Goal: Information Seeking & Learning: Learn about a topic

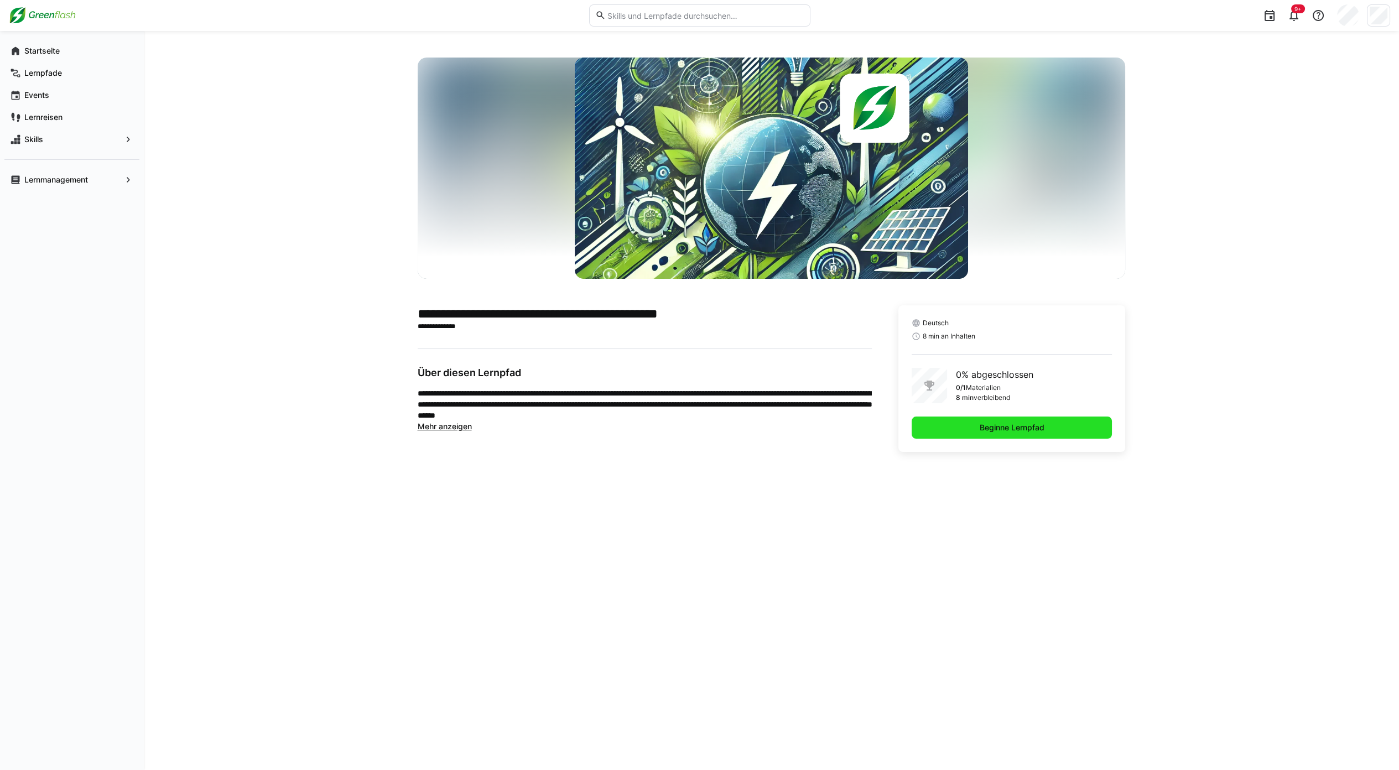
click at [694, 423] on span "Beginne Lernpfad" at bounding box center [1012, 427] width 68 height 11
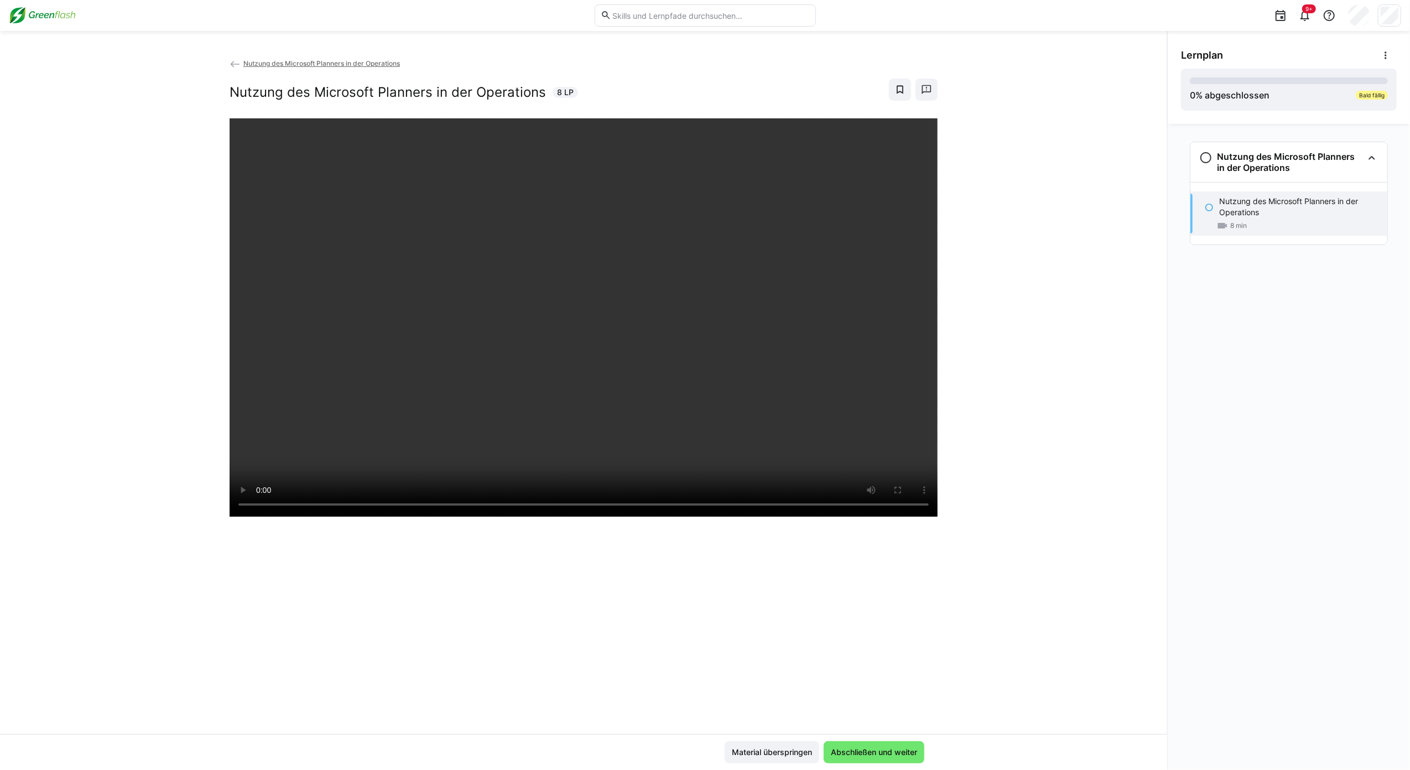
click at [694, 661] on div at bounding box center [584, 503] width 708 height 770
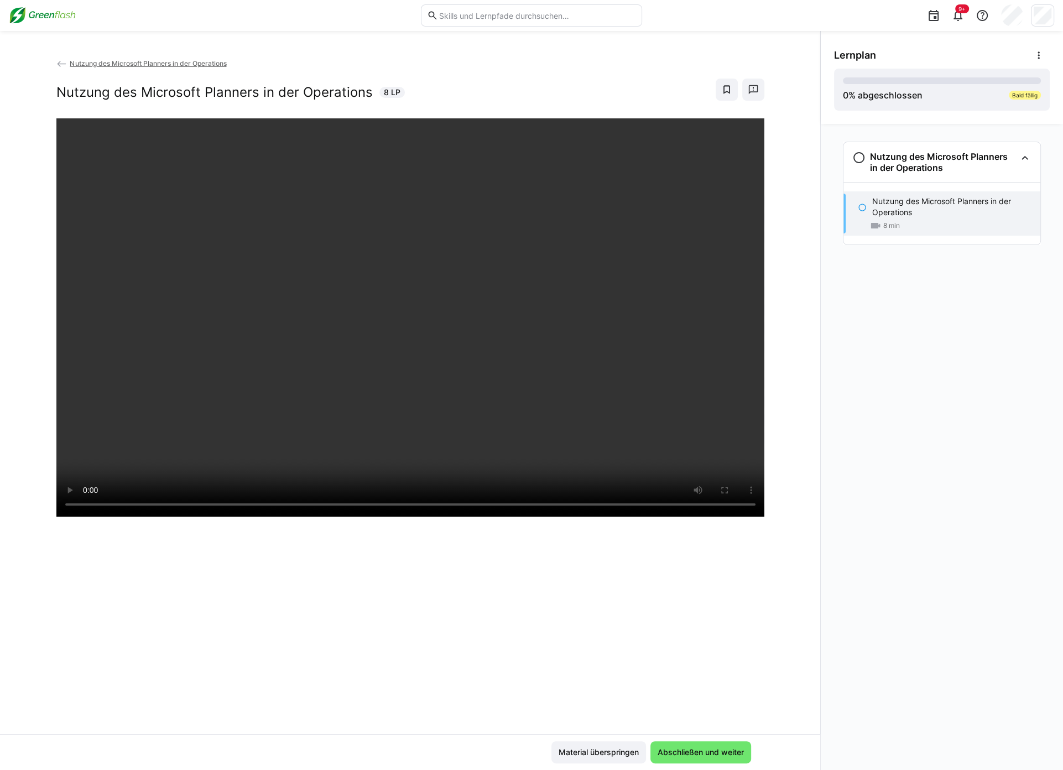
click at [694, 223] on div "8 min" at bounding box center [952, 225] width 159 height 11
click at [694, 212] on p "Nutzung des Microsoft Planners in der Operations" at bounding box center [952, 207] width 159 height 22
drag, startPoint x: 876, startPoint y: 212, endPoint x: 933, endPoint y: 521, distance: 313.9
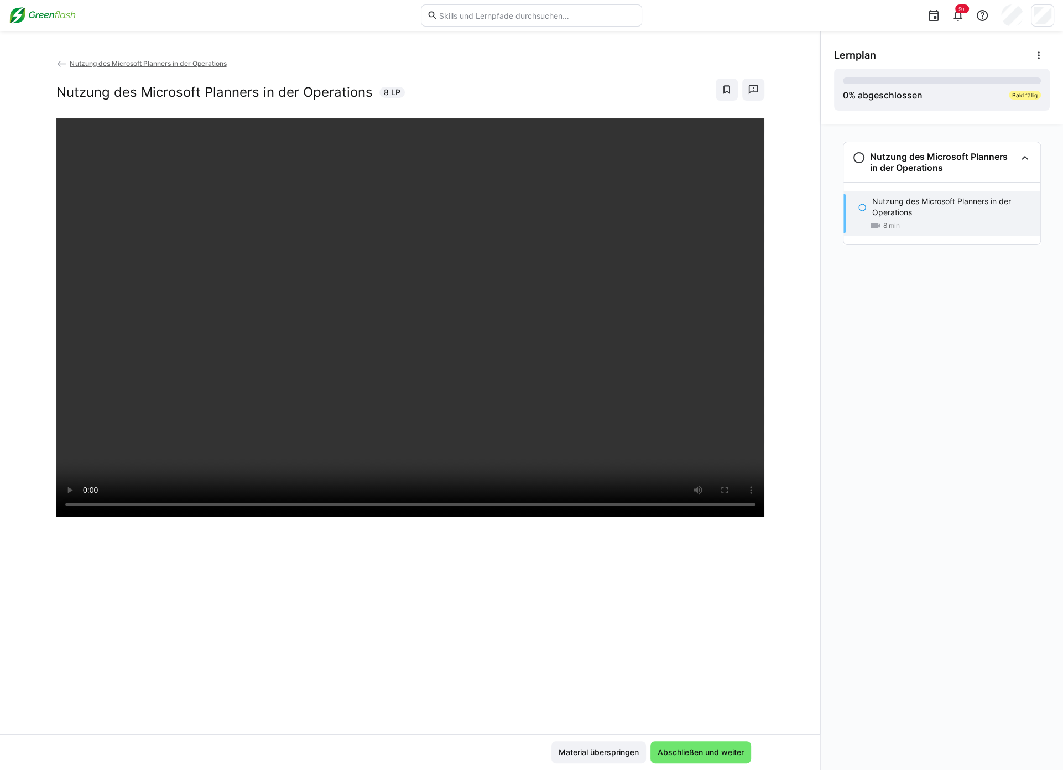
click at [694, 521] on div "Nutzung des Microsoft Planners in der Operations Nutzung des Microsoft Planners…" at bounding box center [942, 447] width 242 height 646
click at [694, 746] on span "Abschließen und weiter" at bounding box center [701, 752] width 101 height 22
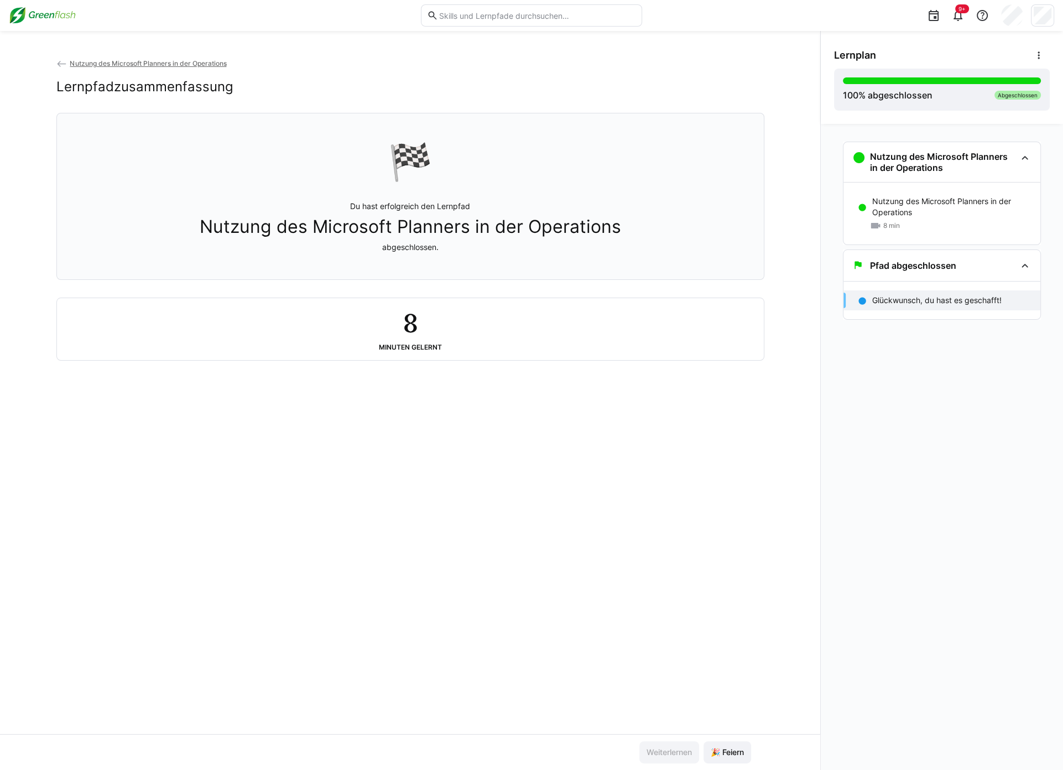
click at [694, 237] on div "Nutzung des Microsoft Planners in der Operations 8 min" at bounding box center [942, 214] width 197 height 62
click at [694, 222] on div "8 min" at bounding box center [952, 225] width 159 height 11
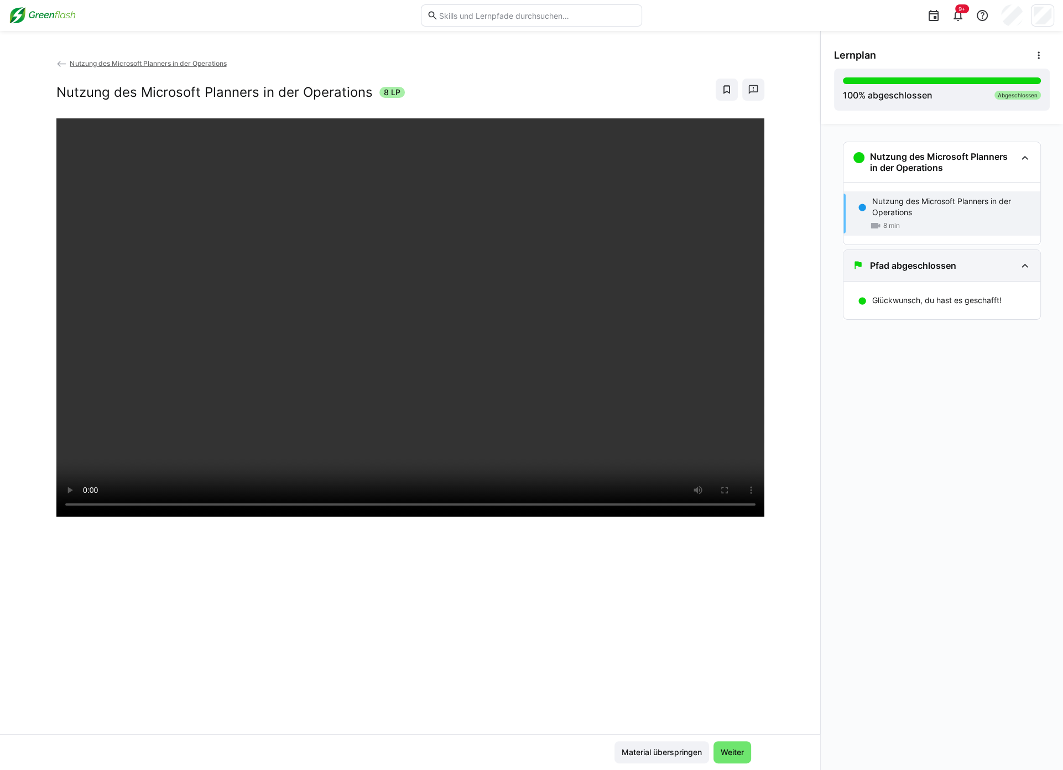
click at [694, 267] on h3 "Pfad abgeschlossen" at bounding box center [913, 265] width 86 height 11
click at [694, 300] on p "Glückwunsch, du hast es geschafft!" at bounding box center [937, 300] width 129 height 11
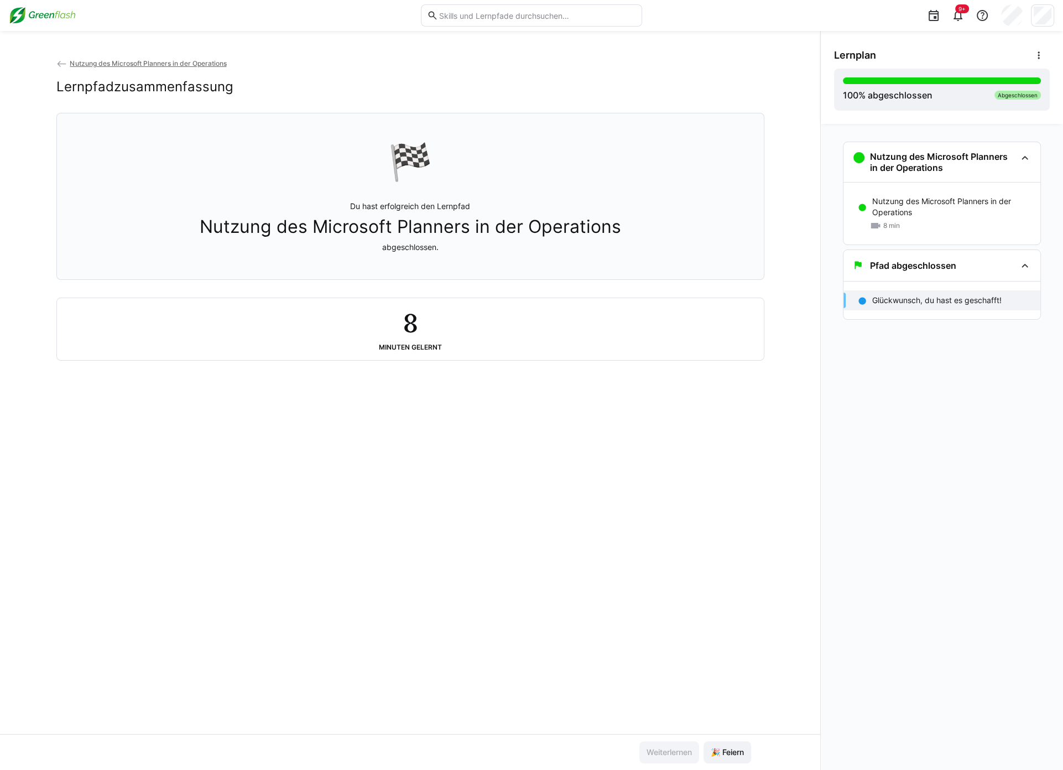
click at [58, 64] on eds-icon at bounding box center [61, 64] width 11 height 11
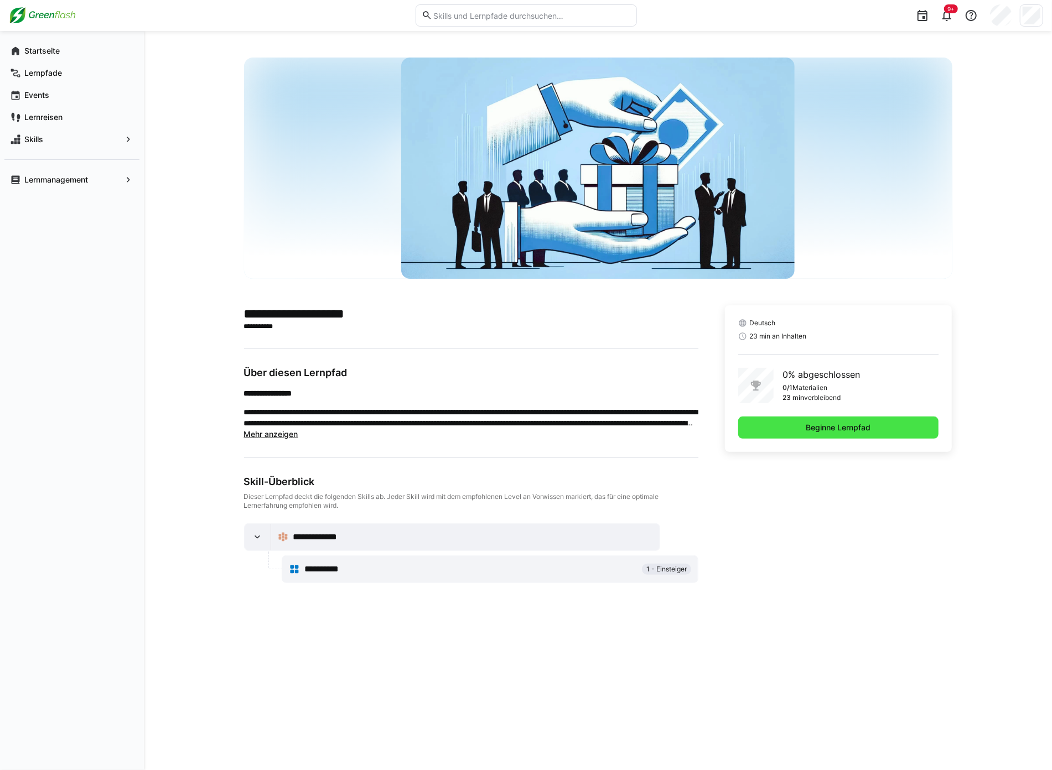
click at [854, 424] on span "Beginne Lernpfad" at bounding box center [838, 427] width 68 height 11
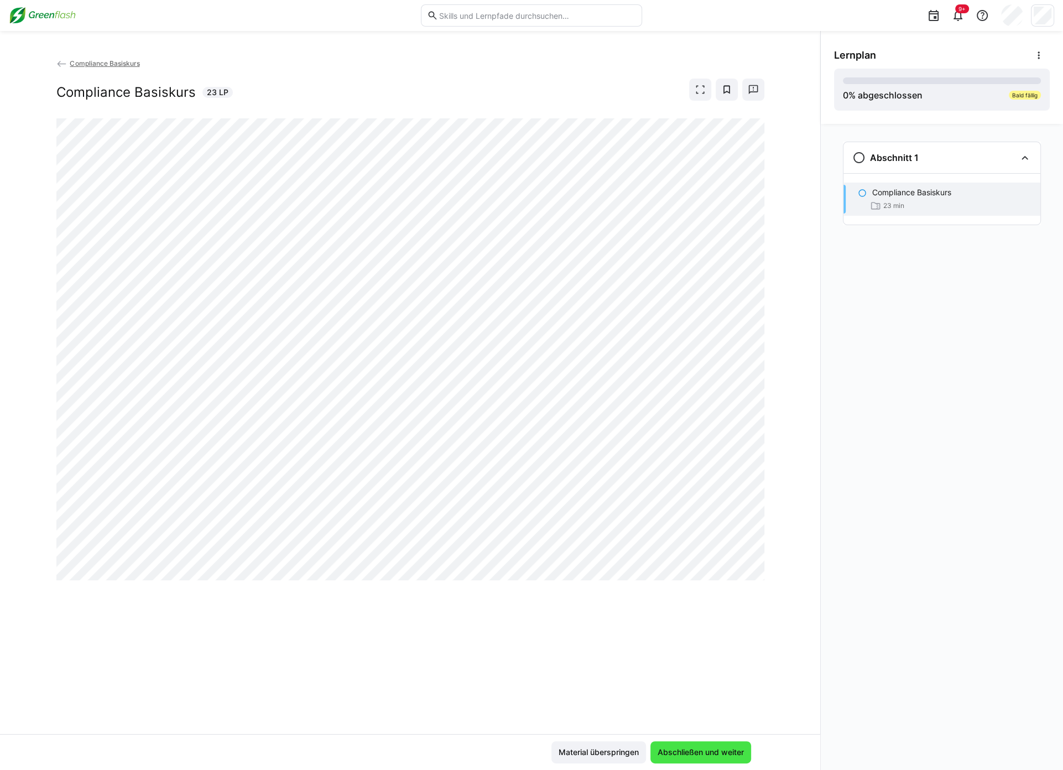
click at [704, 749] on span "Abschließen und weiter" at bounding box center [701, 752] width 90 height 11
click at [911, 205] on div "23 min" at bounding box center [952, 205] width 159 height 11
click at [892, 158] on h3 "Abschnitt 1" at bounding box center [894, 157] width 49 height 11
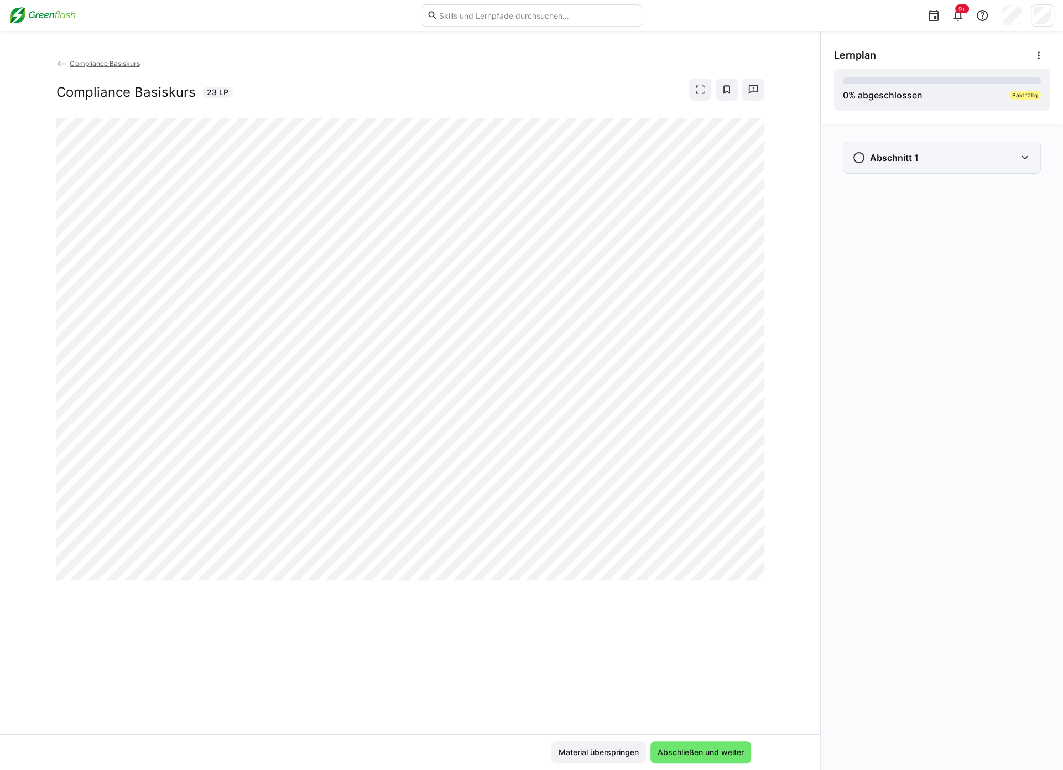
click at [892, 158] on h3 "Abschnitt 1" at bounding box center [894, 157] width 49 height 11
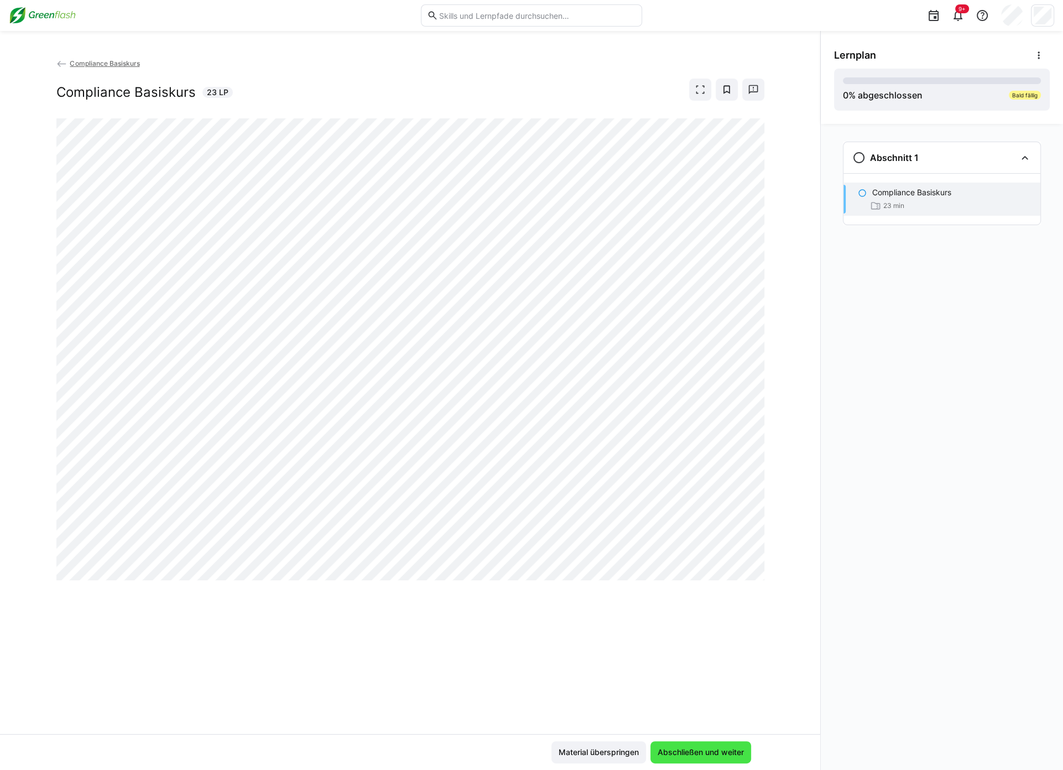
click at [710, 752] on span "Abschließen und weiter" at bounding box center [701, 752] width 90 height 11
click at [689, 752] on span "Abschließen und weiter" at bounding box center [701, 752] width 90 height 11
click at [923, 168] on div "Abschnitt 1" at bounding box center [942, 157] width 197 height 31
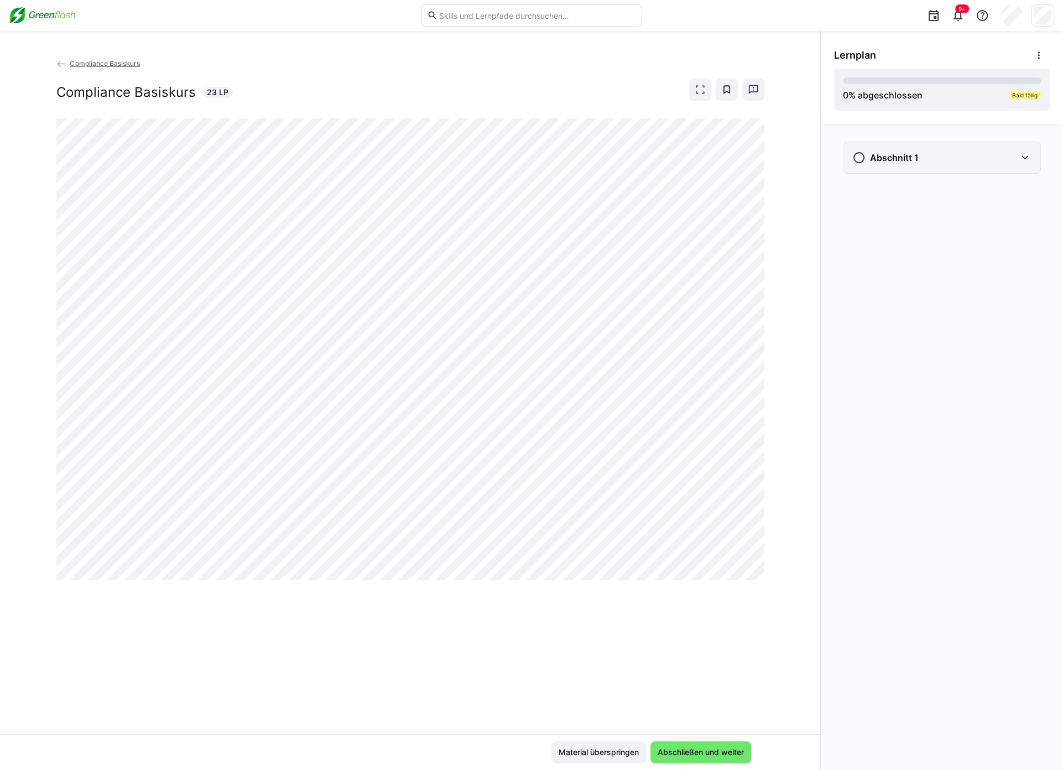
click at [923, 168] on div "Abschnitt 1" at bounding box center [942, 157] width 197 height 31
click at [915, 237] on app-classroom-navigation "Abschnitt 1 Compliance Basiskurs 23 min" at bounding box center [942, 198] width 216 height 122
click at [881, 193] on p "Compliance Basiskurs" at bounding box center [912, 192] width 79 height 11
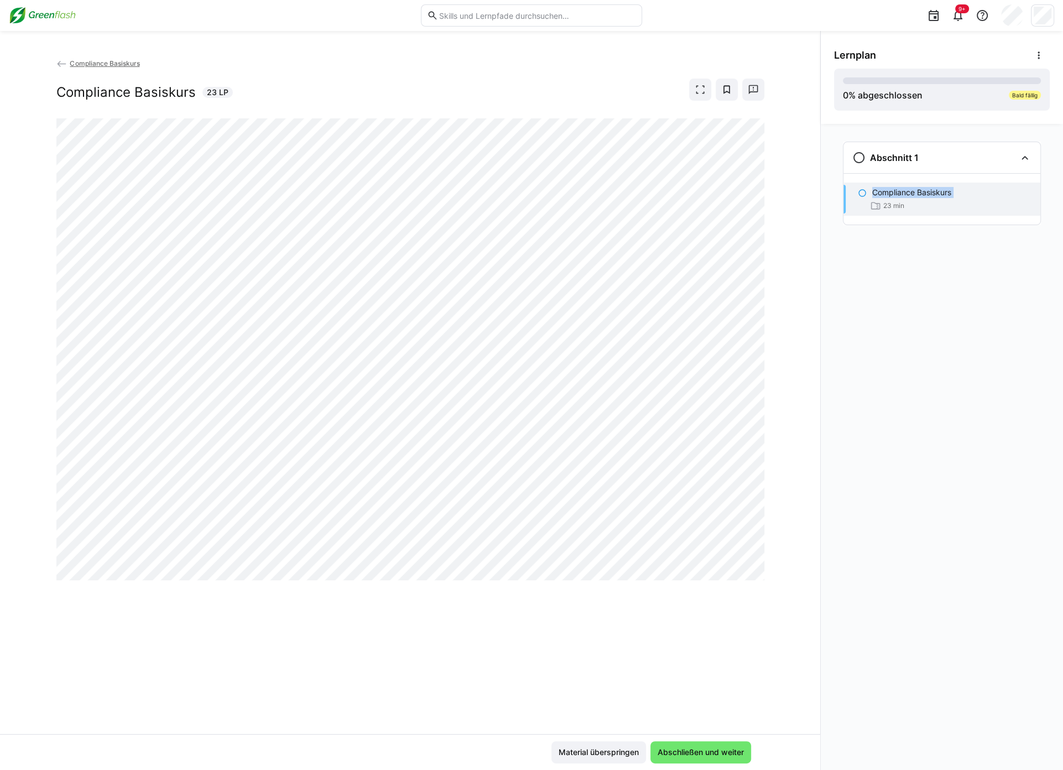
click at [881, 193] on p "Compliance Basiskurs" at bounding box center [912, 192] width 79 height 11
click at [65, 63] on eds-icon at bounding box center [61, 64] width 11 height 11
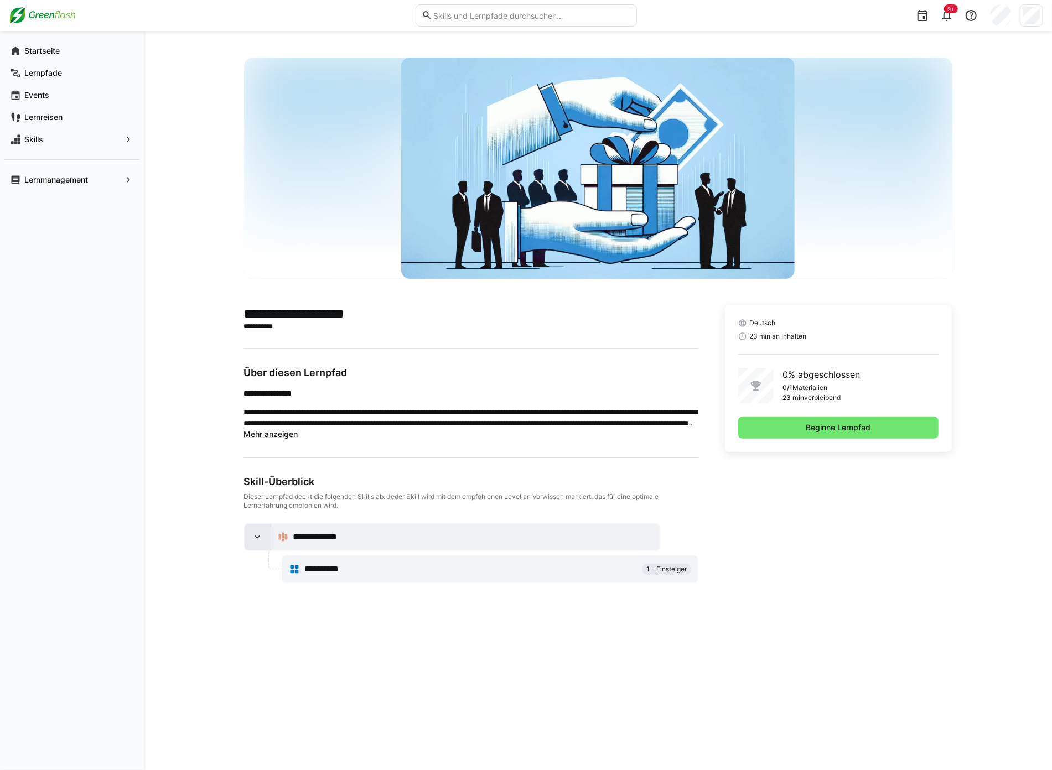
click at [245, 540] on div at bounding box center [258, 537] width 27 height 27
click at [254, 546] on div at bounding box center [258, 537] width 27 height 27
click at [339, 567] on span "**********" at bounding box center [329, 569] width 50 height 13
click at [662, 574] on span "1 - Einsteiger" at bounding box center [666, 569] width 49 height 11
click at [823, 437] on span "Beginne Lernpfad" at bounding box center [838, 428] width 201 height 22
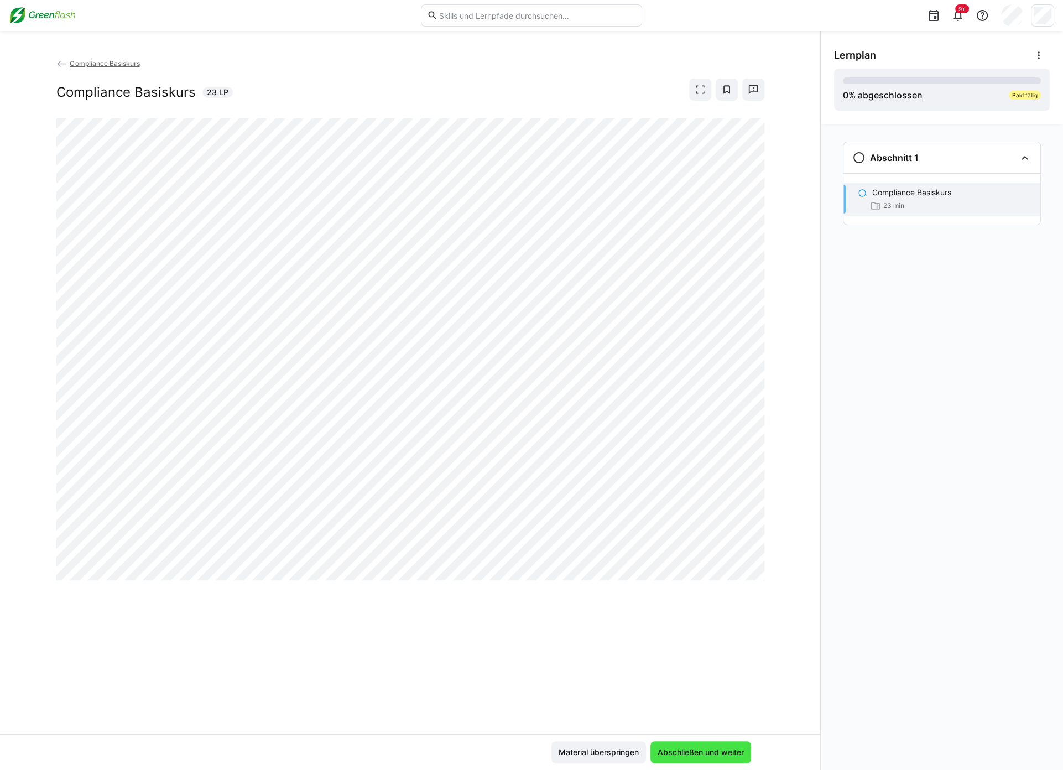
click at [688, 745] on span "Abschließen und weiter" at bounding box center [701, 752] width 101 height 22
click at [679, 748] on span "Abschließen und weiter" at bounding box center [701, 752] width 90 height 11
click at [698, 751] on span "Abschließen und weiter" at bounding box center [701, 752] width 90 height 11
click at [708, 756] on span "Abschließen und weiter" at bounding box center [701, 752] width 90 height 11
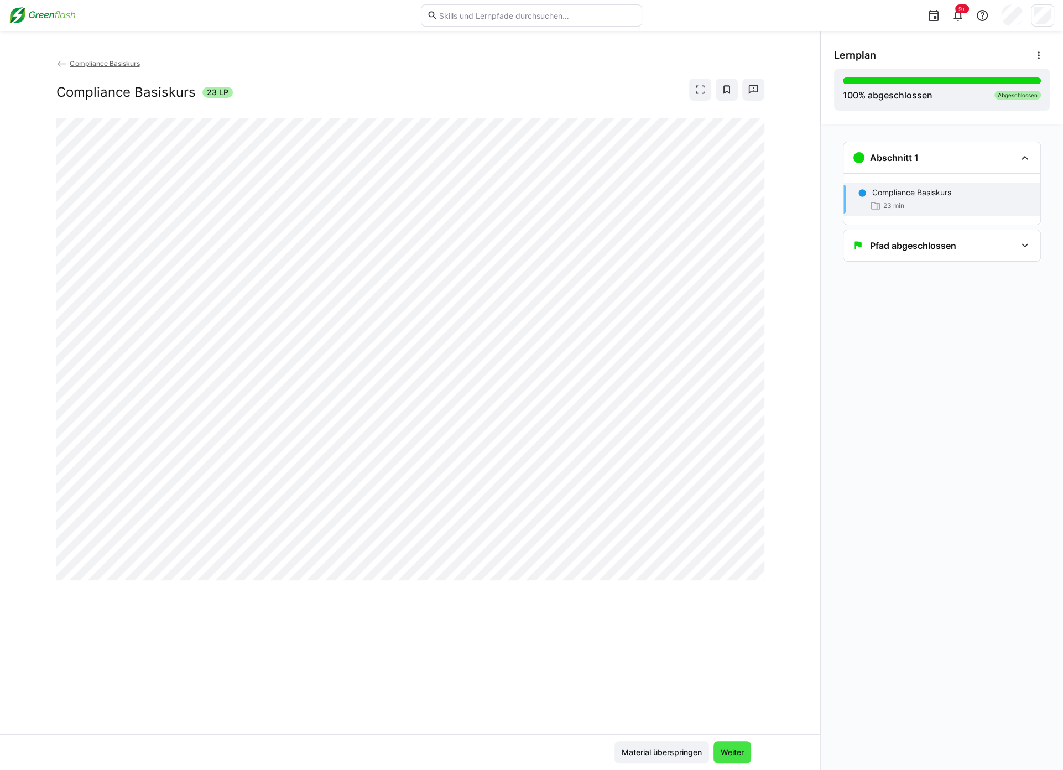
click at [734, 750] on span "Weiter" at bounding box center [732, 752] width 27 height 11
click at [736, 749] on span "Weiter" at bounding box center [732, 752] width 27 height 11
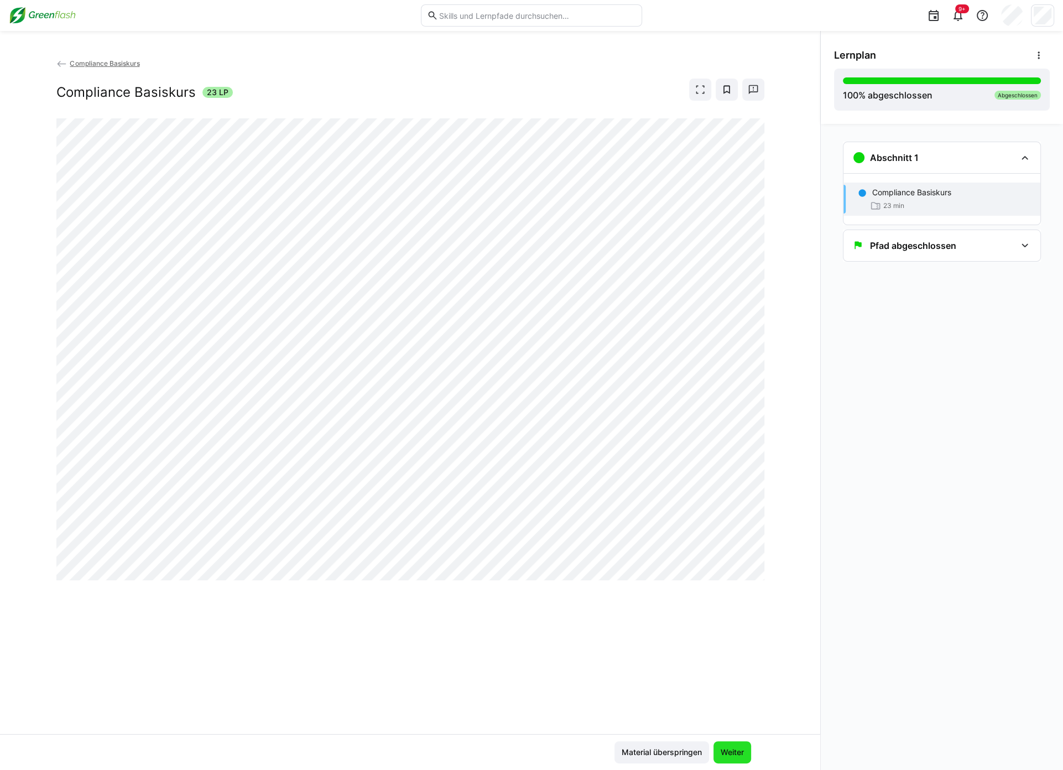
click at [736, 749] on span "Weiter" at bounding box center [732, 752] width 27 height 11
click at [719, 745] on span "Weiter" at bounding box center [733, 752] width 38 height 22
click at [923, 245] on h3 "Pfad abgeschlossen" at bounding box center [913, 245] width 86 height 11
click at [925, 285] on p "Congratulations, you've made it!" at bounding box center [931, 280] width 117 height 11
click at [922, 236] on div "Pfad abgeschlossen" at bounding box center [942, 245] width 197 height 31
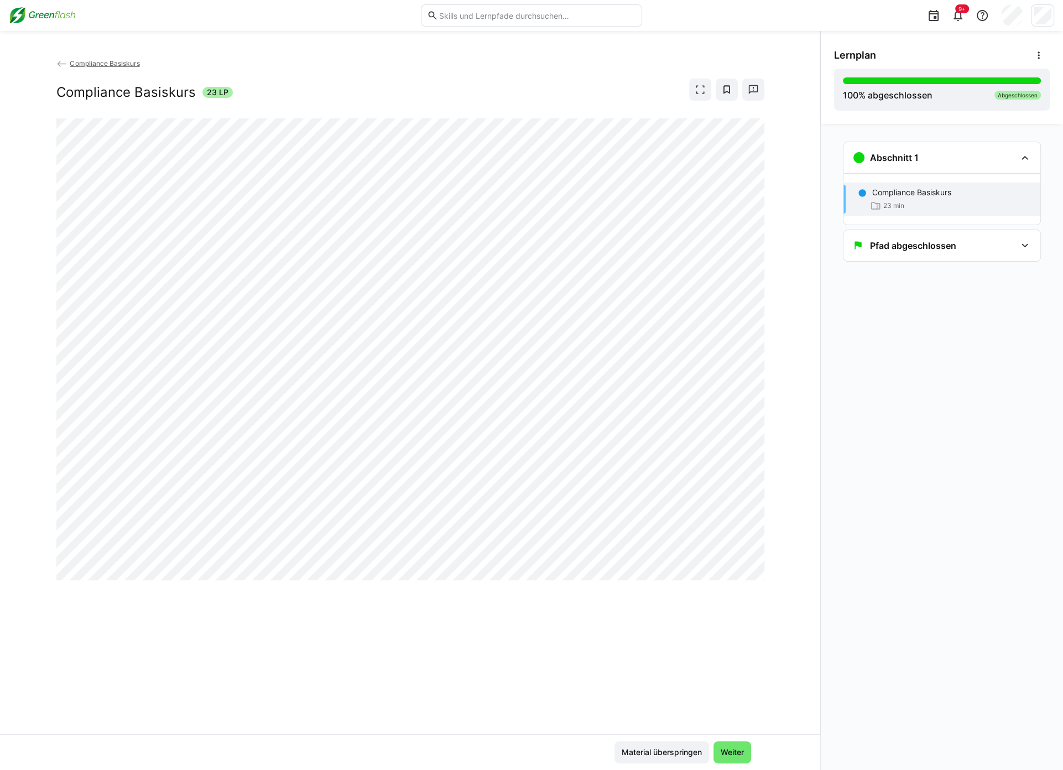
click at [931, 189] on p "Compliance Basiskurs" at bounding box center [912, 192] width 79 height 11
click at [739, 749] on span "Weiter" at bounding box center [732, 752] width 27 height 11
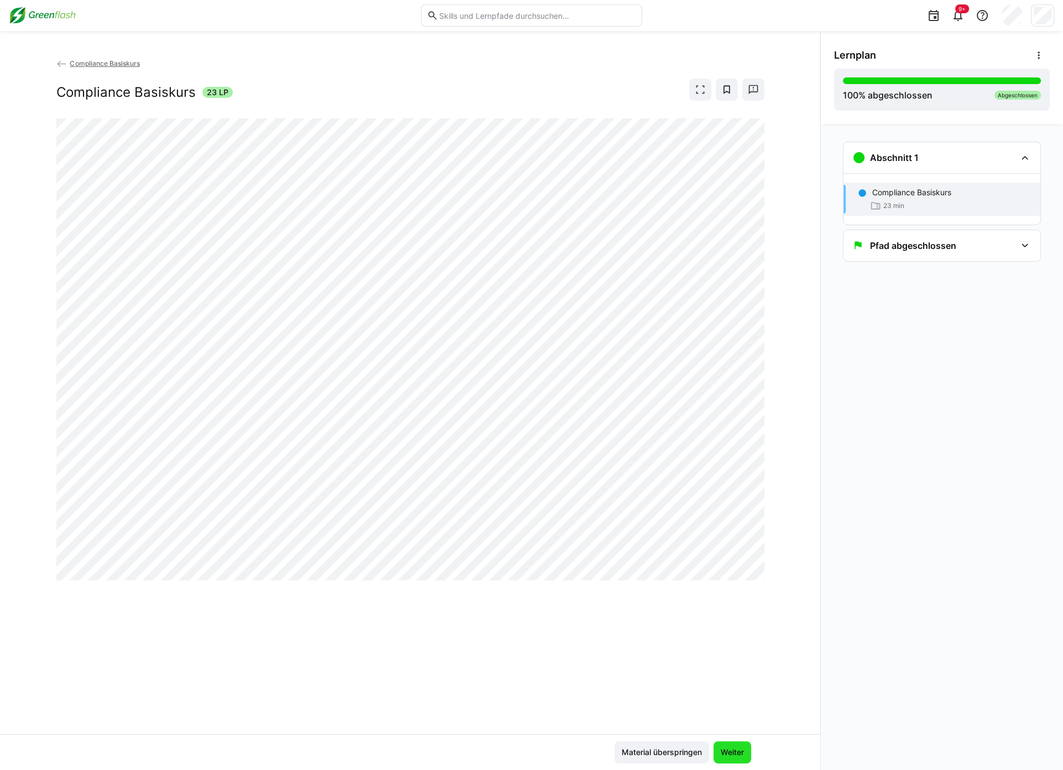
click at [739, 749] on span "Weiter" at bounding box center [732, 752] width 27 height 11
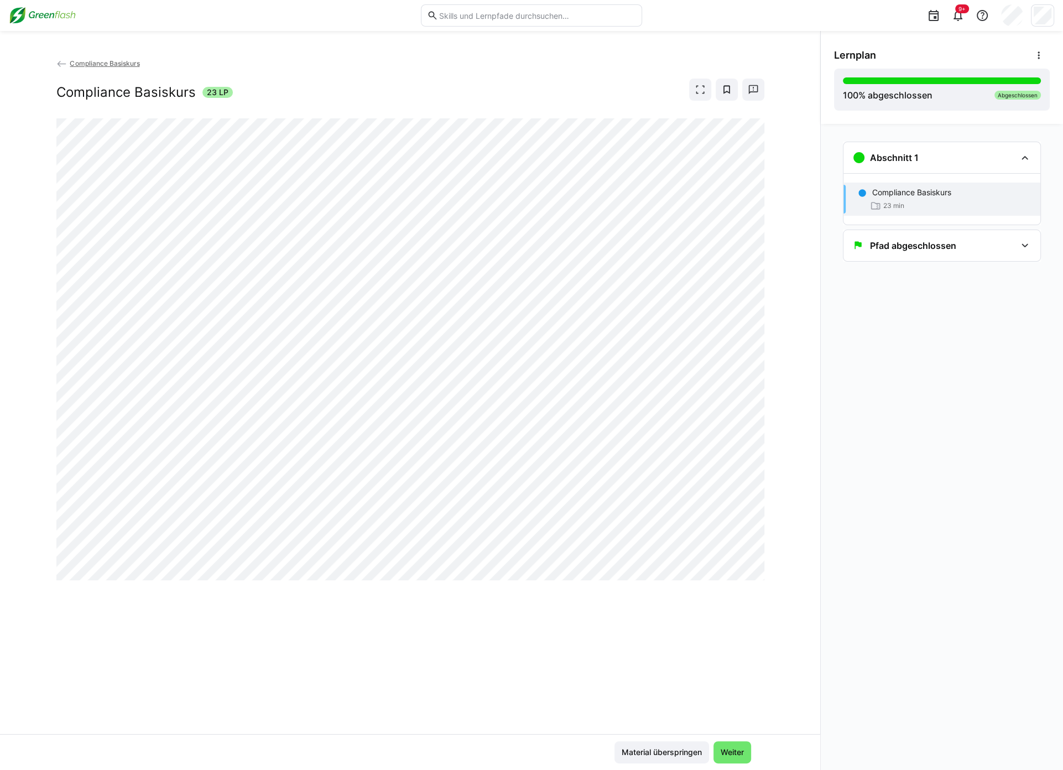
click at [96, 60] on span "Compliance Basiskurs" at bounding box center [105, 63] width 70 height 8
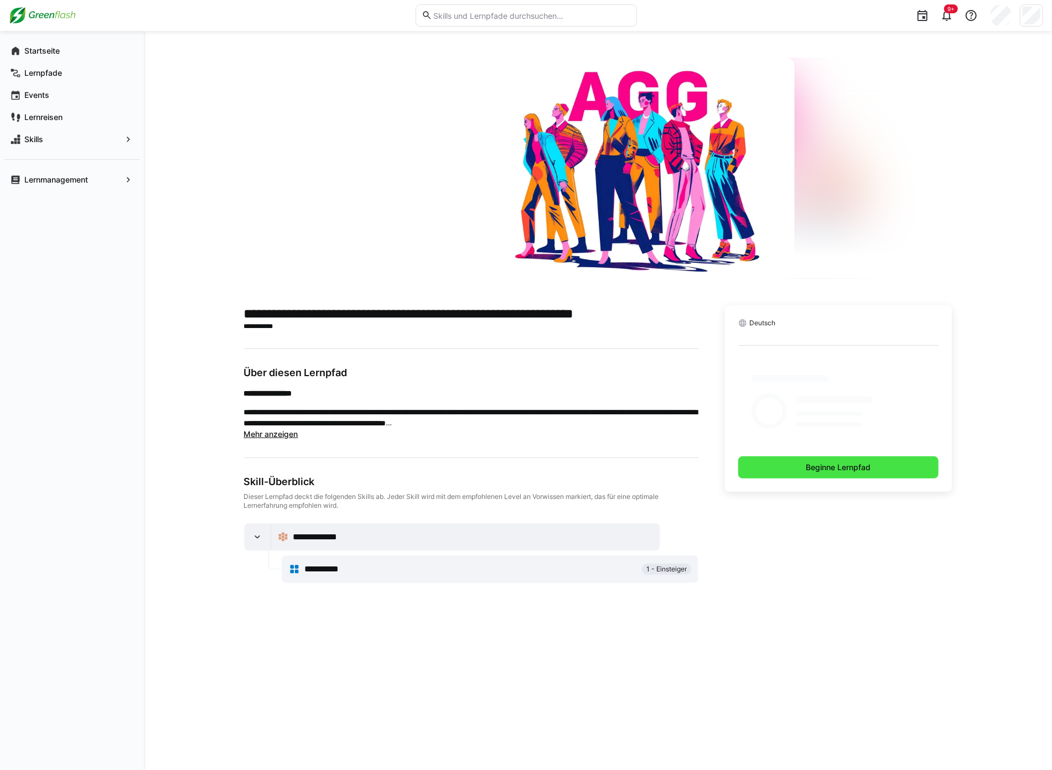
click at [837, 475] on span "Beginne Lernpfad" at bounding box center [838, 467] width 201 height 22
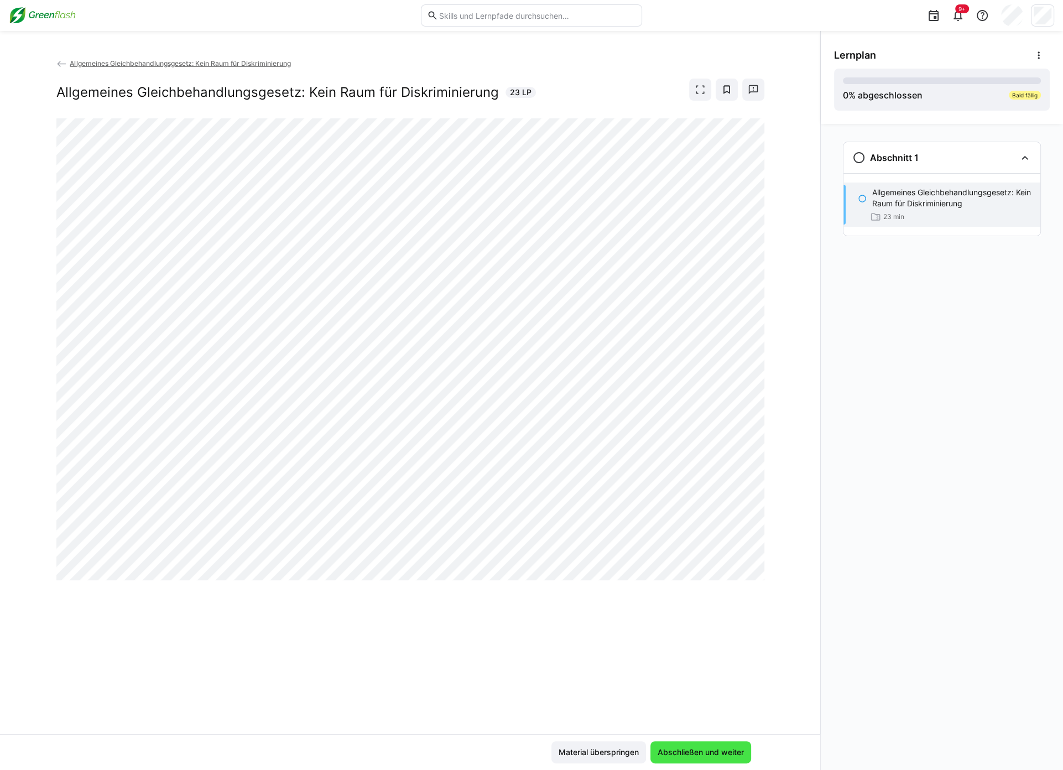
click at [704, 760] on span "Abschließen und weiter" at bounding box center [701, 752] width 101 height 22
click at [718, 752] on span "Abschließen und weiter" at bounding box center [701, 752] width 90 height 11
click at [692, 748] on span "Abschließen und weiter" at bounding box center [701, 752] width 90 height 11
click at [687, 755] on span "Abschließen und weiter" at bounding box center [701, 752] width 90 height 11
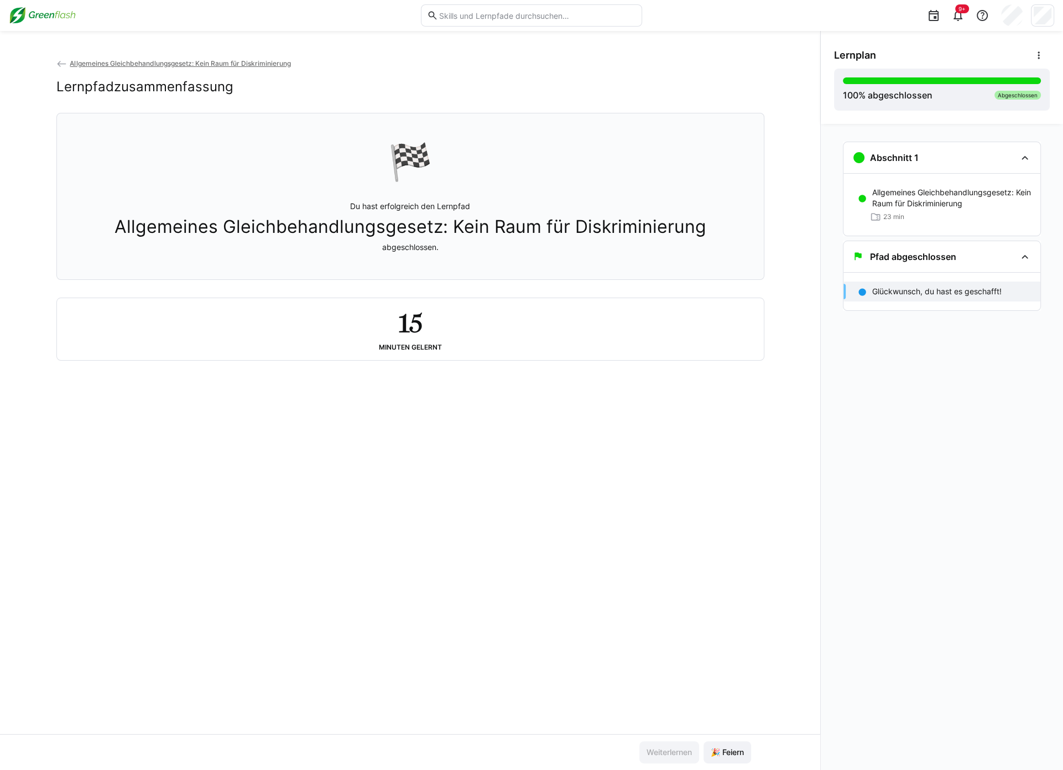
click at [103, 60] on span "Allgemeines Gleichbehandlungsgesetz: Kein Raum für Diskriminierung" at bounding box center [180, 63] width 221 height 8
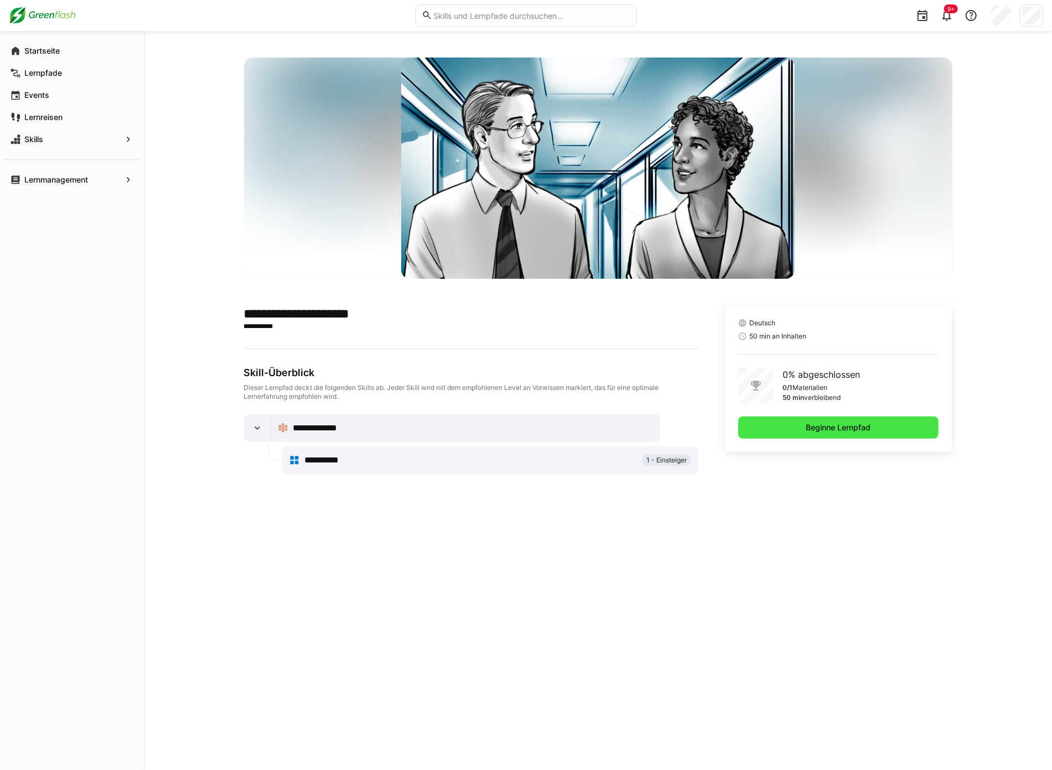
click at [837, 435] on span "Beginne Lernpfad" at bounding box center [838, 428] width 201 height 22
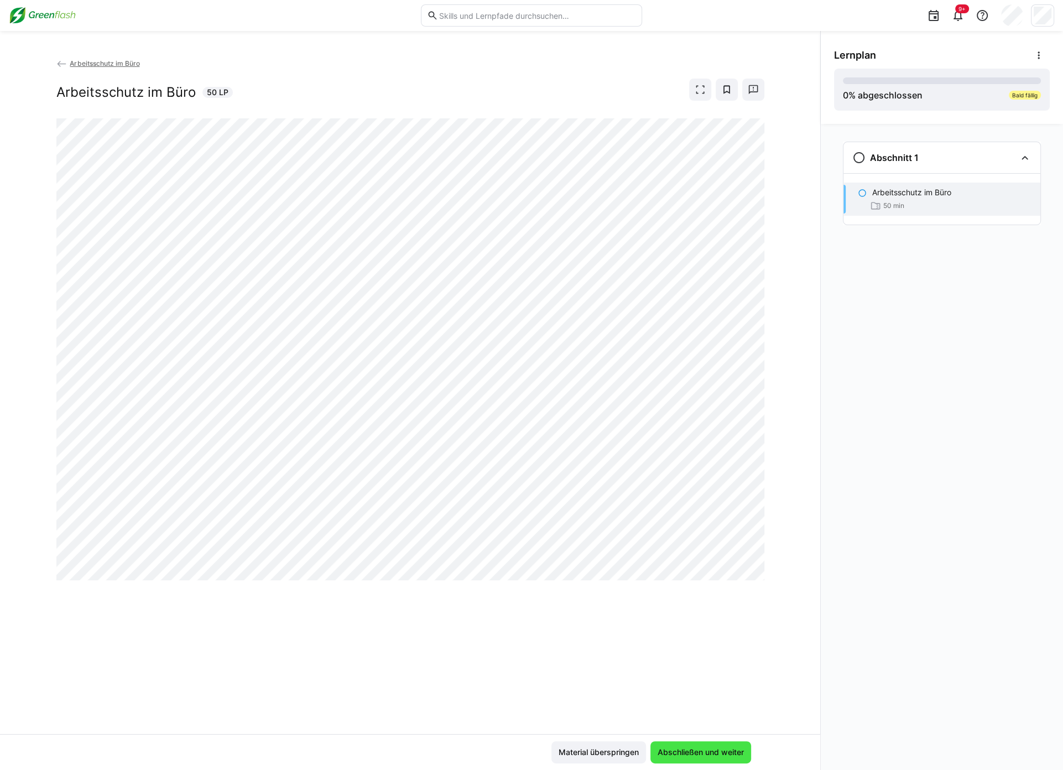
click at [722, 757] on span "Abschließen und weiter" at bounding box center [701, 752] width 90 height 11
click at [922, 553] on div "Abschnitt 1 Arbeitsschutz im Büro 50 min" at bounding box center [942, 447] width 242 height 646
click at [907, 624] on div "Abschnitt 1 Arbeitsschutz im Büro 50 min" at bounding box center [942, 447] width 242 height 646
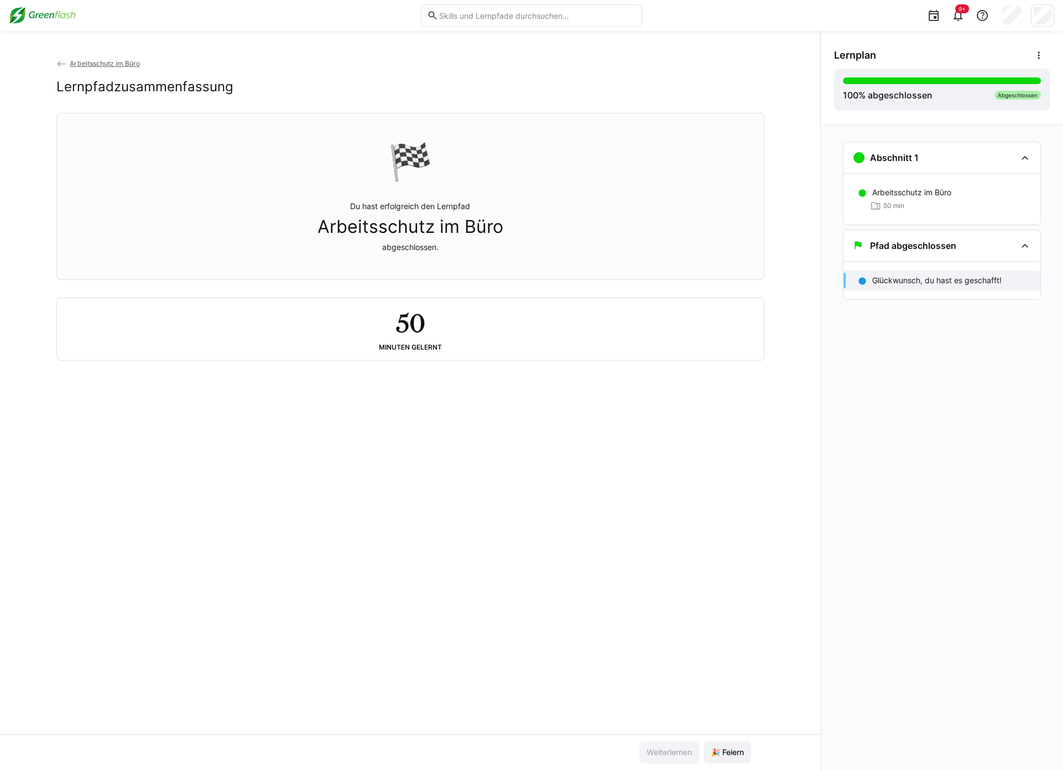
click at [59, 63] on eds-icon at bounding box center [61, 64] width 11 height 11
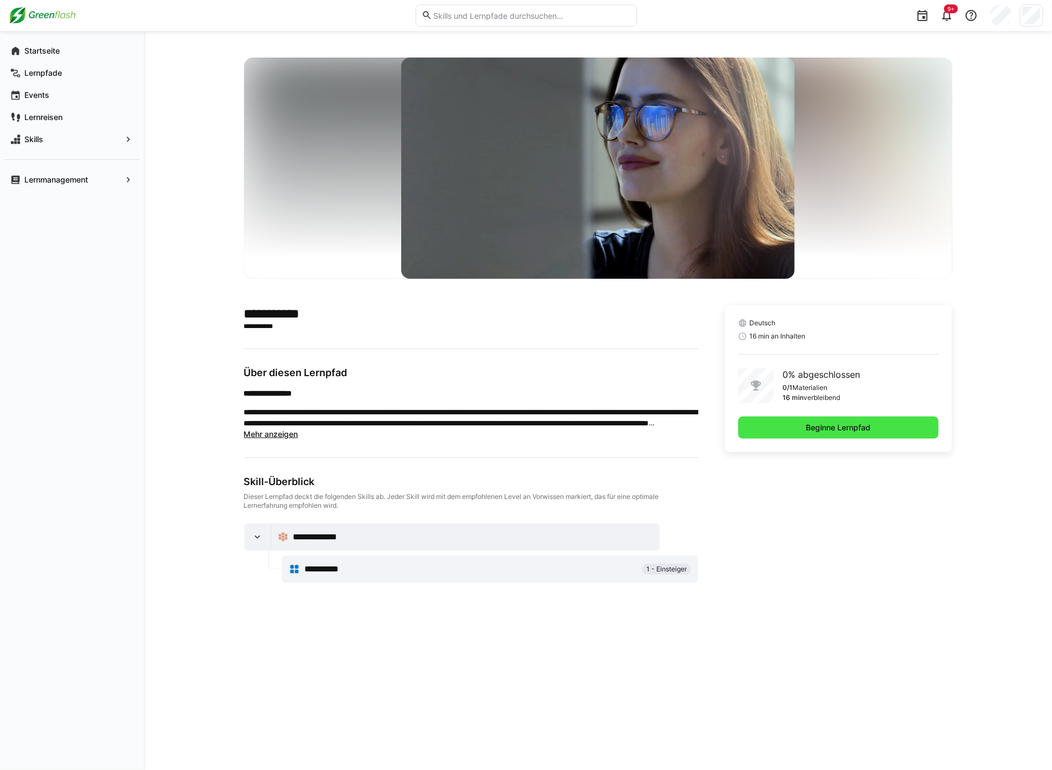
click at [795, 429] on span "Beginne Lernpfad" at bounding box center [838, 428] width 201 height 22
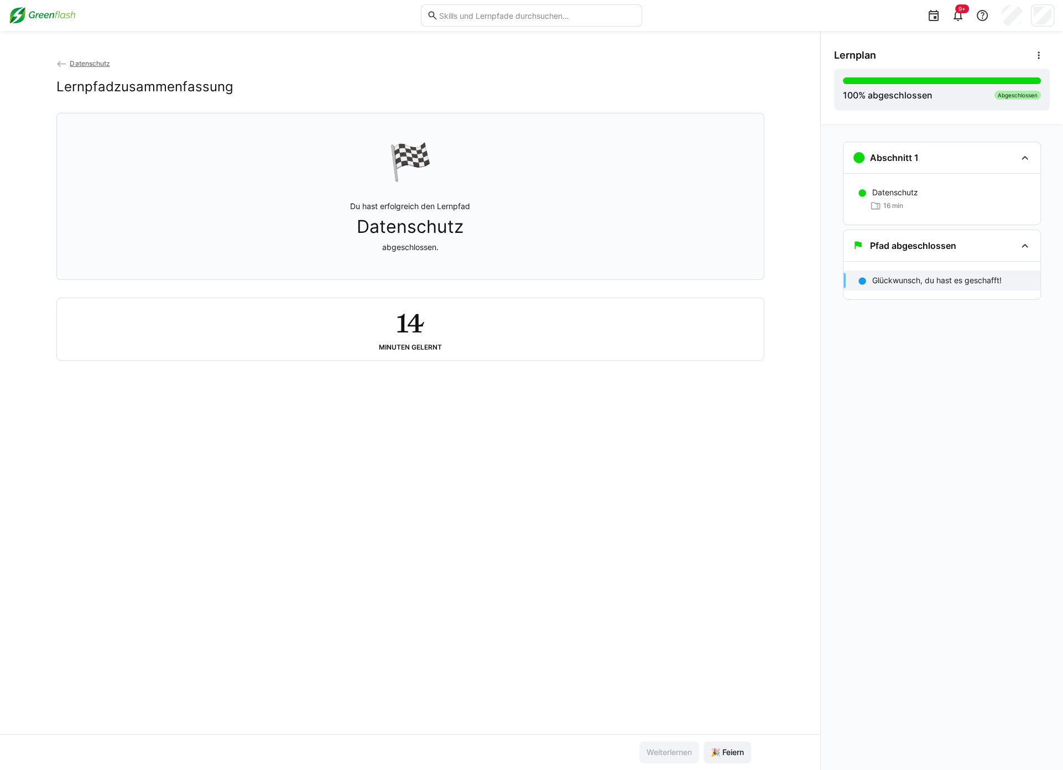
click at [68, 59] on link "Datenschutz" at bounding box center [83, 63] width 54 height 8
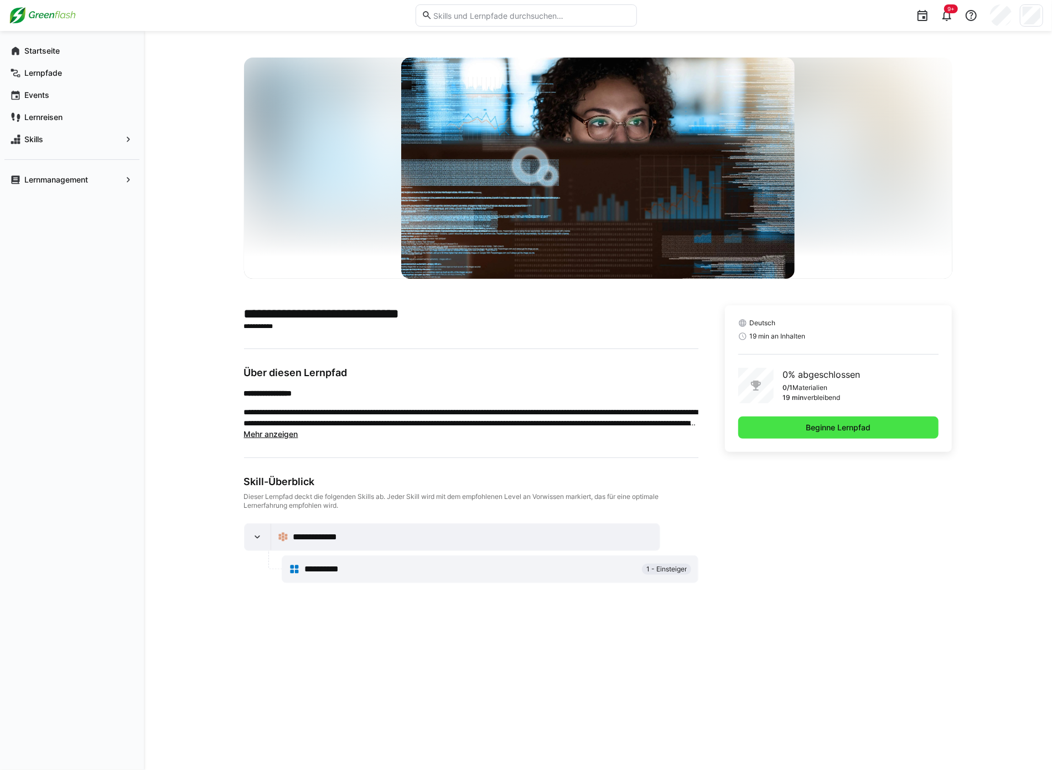
click at [848, 430] on span "Beginne Lernpfad" at bounding box center [838, 427] width 68 height 11
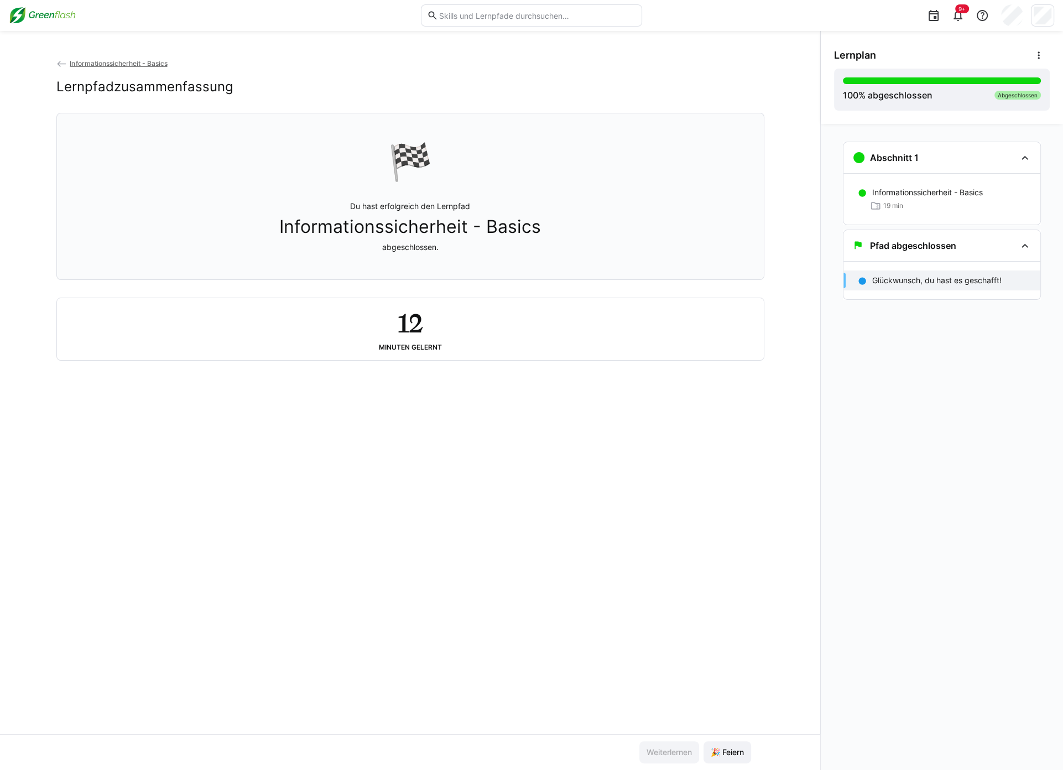
click at [49, 65] on div "Informationssicherheit - Basics Lernpfadzusammenfassung 🏁 Du hast erfolgreich d…" at bounding box center [410, 396] width 821 height 677
click at [53, 65] on div "Informationssicherheit - Basics Lernpfadzusammenfassung 🏁 Du hast erfolgreich d…" at bounding box center [410, 396] width 821 height 677
click at [62, 65] on eds-icon at bounding box center [61, 64] width 11 height 11
